Goal: Information Seeking & Learning: Learn about a topic

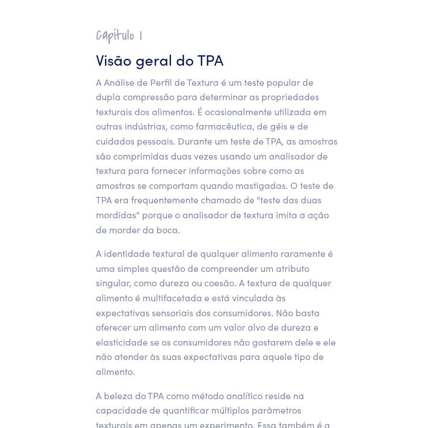
scroll to position [90, 0]
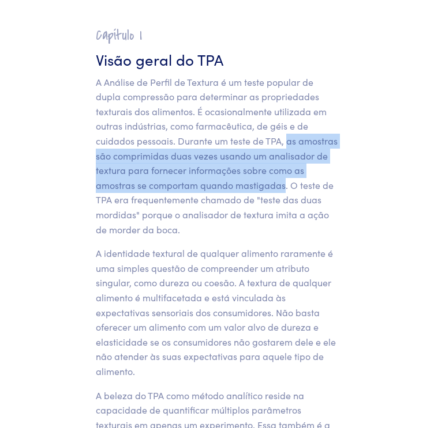
drag, startPoint x: 246, startPoint y: 140, endPoint x: 283, endPoint y: 180, distance: 55.1
click at [283, 180] on font "A Análise de Perfil de Textura é um teste popular de dupla compressão para dete…" at bounding box center [217, 156] width 242 height 160
copy font "as amostras são comprimidas duas vezes usando um analisador de textura para for…"
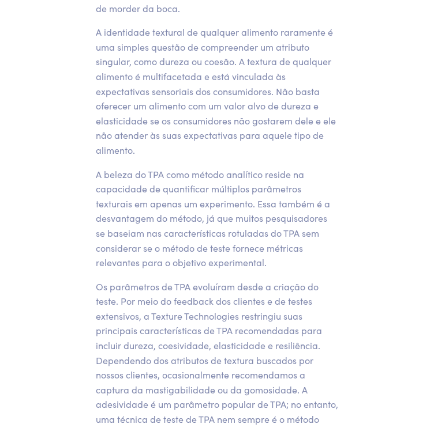
scroll to position [315, 0]
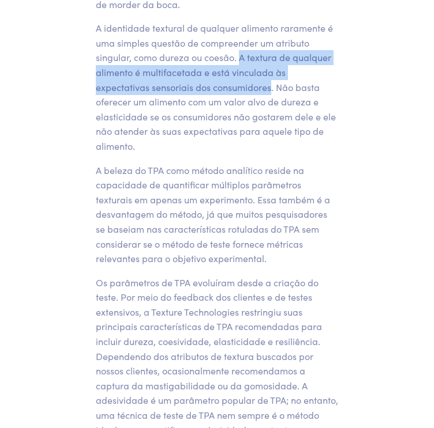
drag, startPoint x: 240, startPoint y: 52, endPoint x: 269, endPoint y: 89, distance: 47.2
click at [269, 89] on font "A identidade textural de qualquer alimento raramente é uma simples questão de c…" at bounding box center [216, 86] width 240 height 131
copy font "A textura de qualquer alimento é multifacetada e está vinculada às expectativas…"
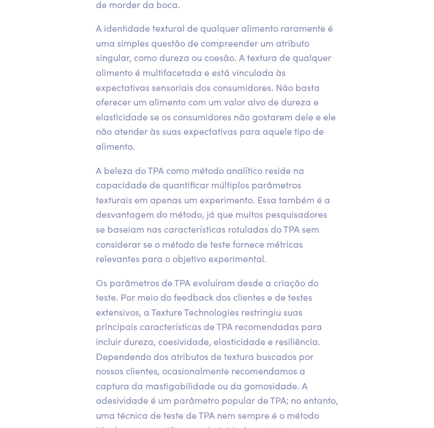
click at [234, 142] on p "A identidade textural de qualquer alimento raramente é uma simples questão de c…" at bounding box center [217, 87] width 242 height 133
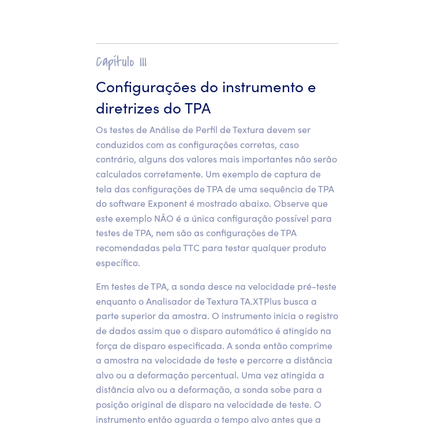
scroll to position [6531, 0]
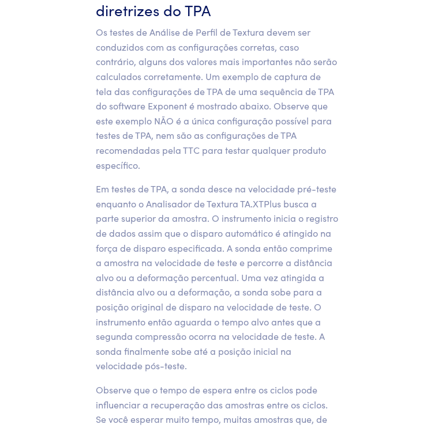
click at [274, 182] on font "Em testes de TPA, a sonda desce na velocidade pré-teste enquanto o Analisador d…" at bounding box center [217, 277] width 242 height 190
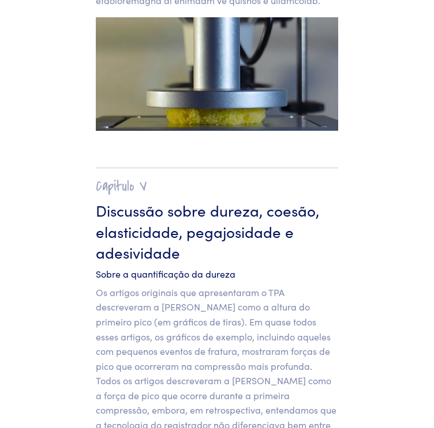
scroll to position [11931, 0]
